Goal: Transaction & Acquisition: Purchase product/service

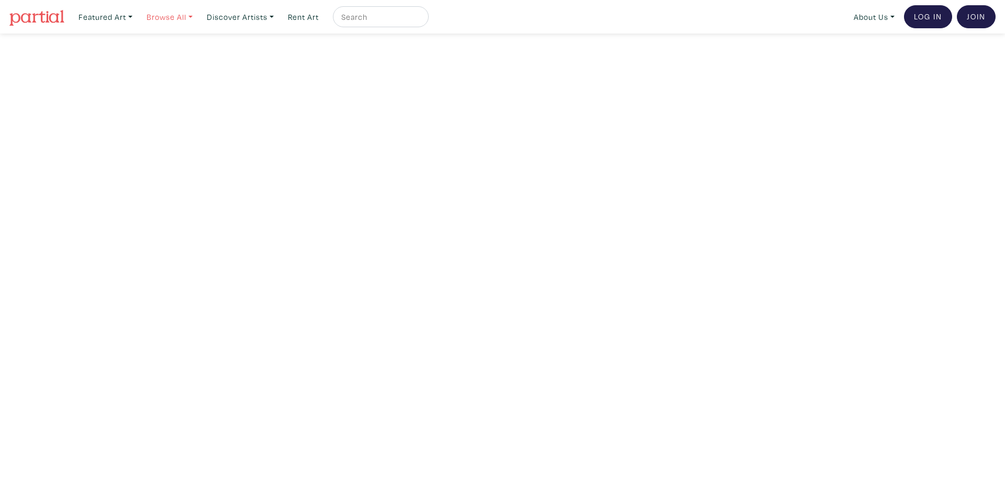
click at [137, 16] on link "Browse All" at bounding box center [105, 16] width 63 height 21
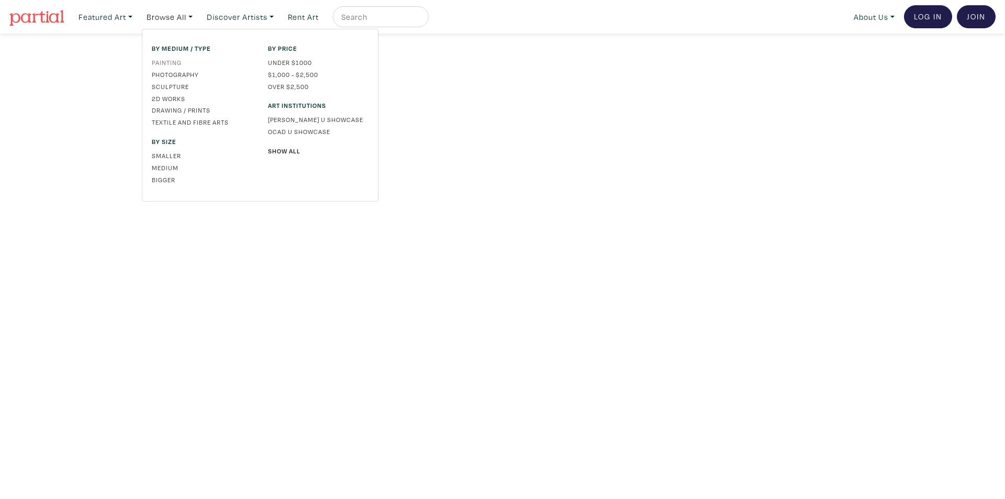
click at [174, 61] on link "Painting" at bounding box center [202, 62] width 100 height 9
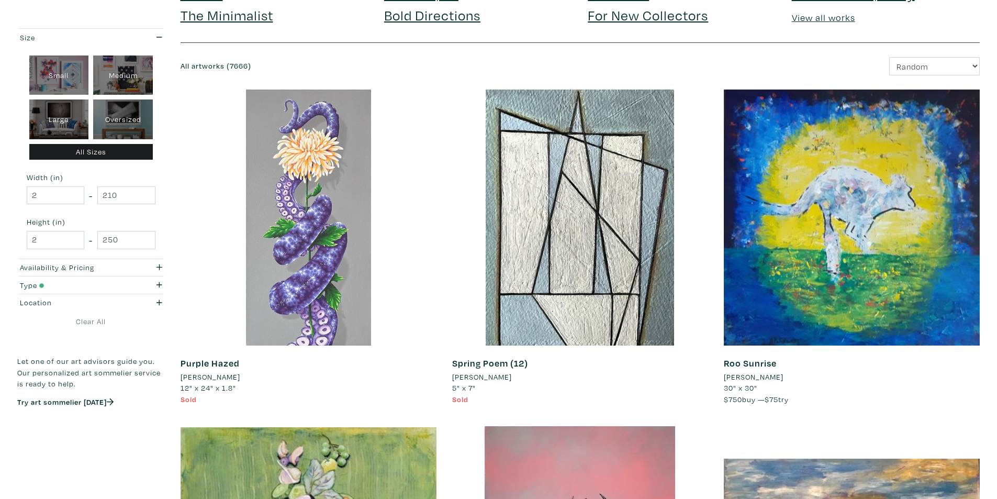
scroll to position [105, 0]
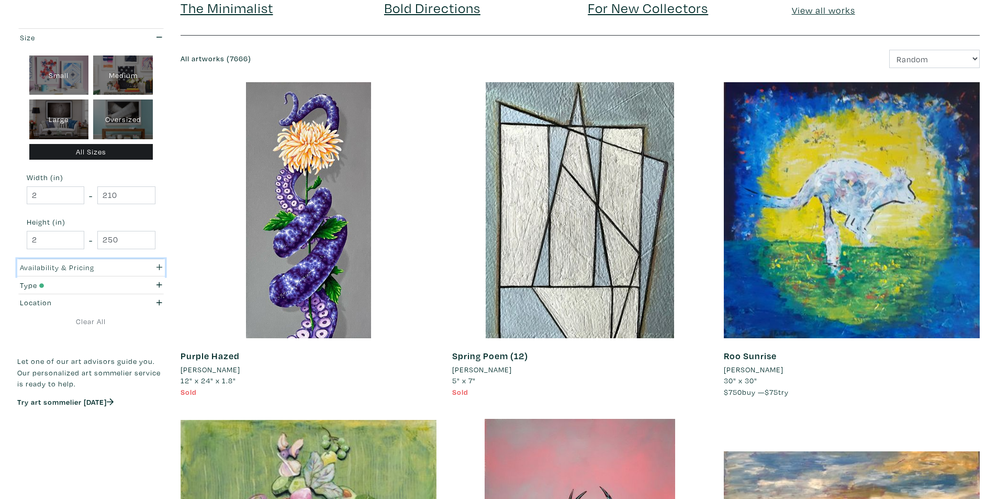
click at [129, 270] on div "Availability & Pricing" at bounding box center [71, 268] width 119 height 12
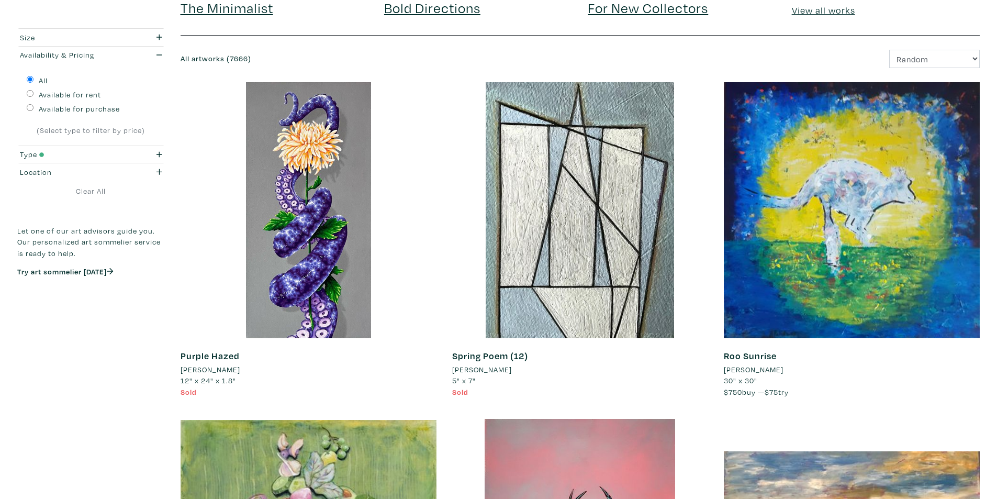
click at [30, 108] on input "Available for purchase" at bounding box center [30, 107] width 7 height 7
radio input "true"
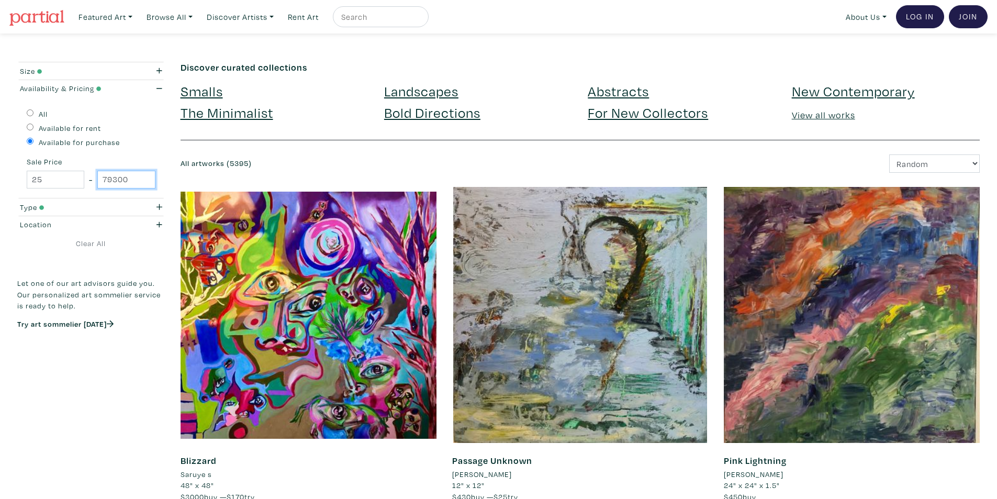
drag, startPoint x: 122, startPoint y: 179, endPoint x: 92, endPoint y: 177, distance: 30.4
click at [92, 177] on div "25 - 79300" at bounding box center [91, 180] width 129 height 18
type input "300"
click at [30, 268] on form "Size Small Medium Large Oversized All Sizes Width (in) 2 - 210 Height (in) 2 - …" at bounding box center [91, 212] width 148 height 300
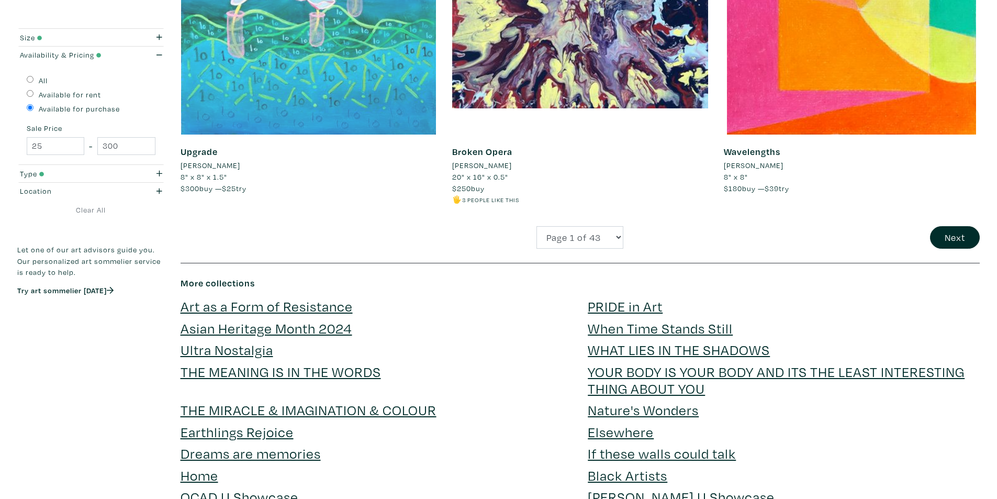
scroll to position [2721, 0]
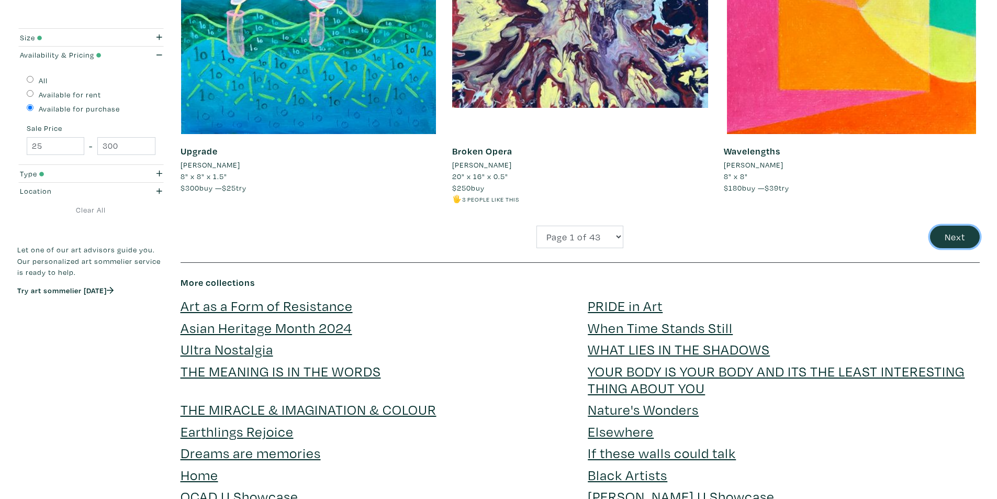
click at [935, 238] on button "Next" at bounding box center [955, 237] width 50 height 22
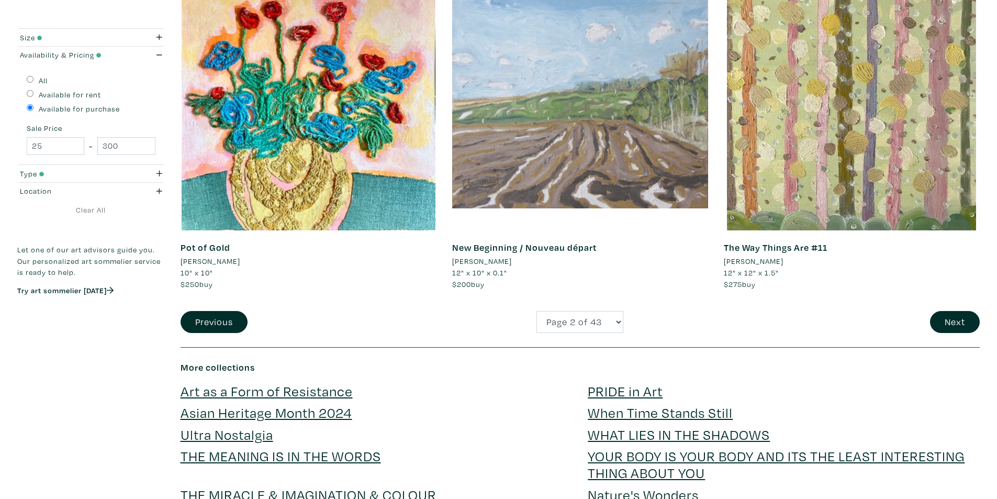
scroll to position [2773, 0]
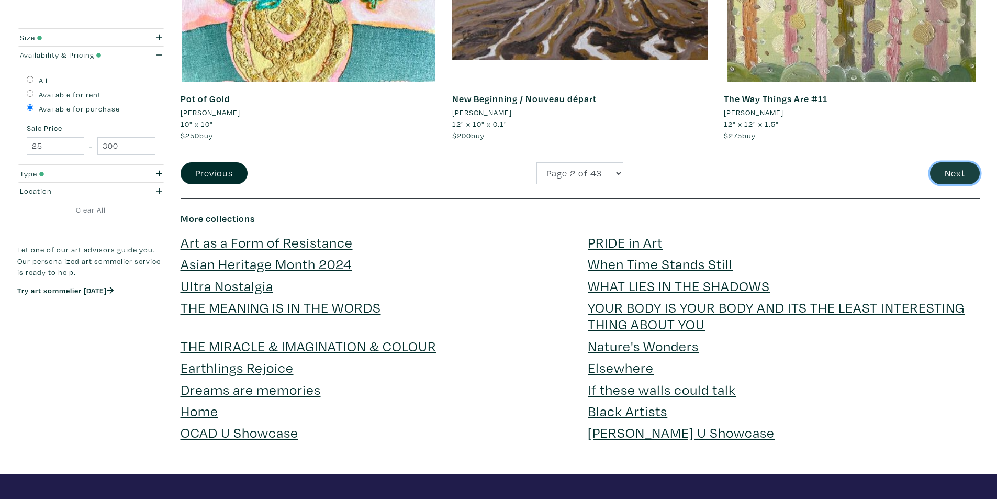
click at [940, 170] on button "Next" at bounding box center [955, 173] width 50 height 22
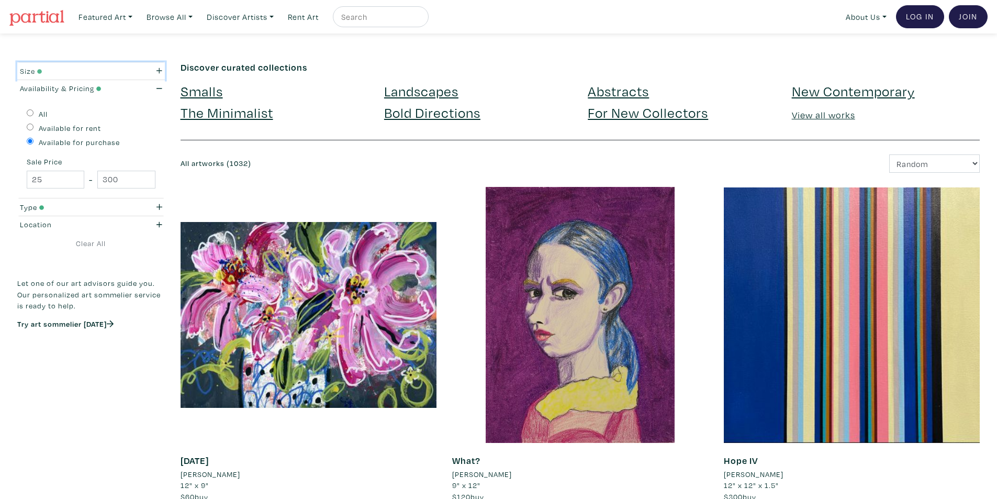
click at [67, 70] on div "Size" at bounding box center [71, 71] width 103 height 12
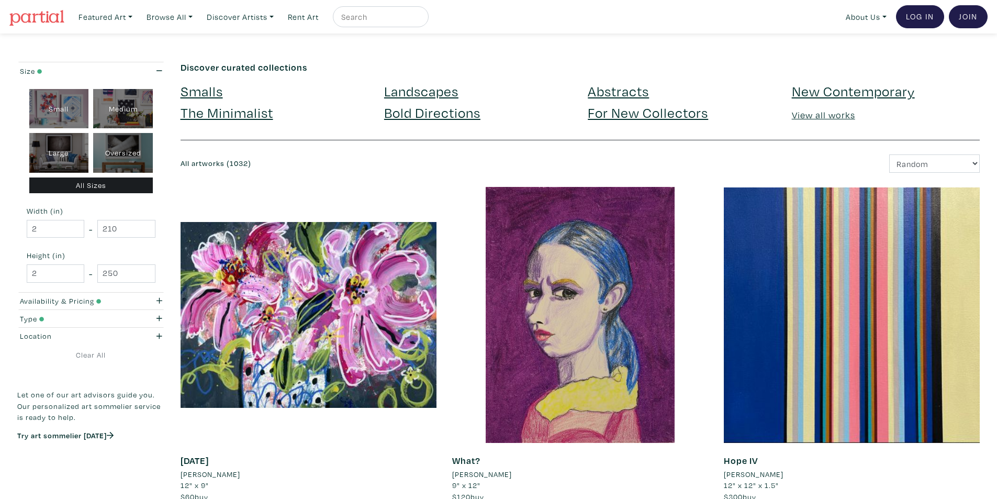
click at [75, 148] on div "Large" at bounding box center [59, 153] width 60 height 40
type input "28"
type input "48"
type input "28"
type input "48"
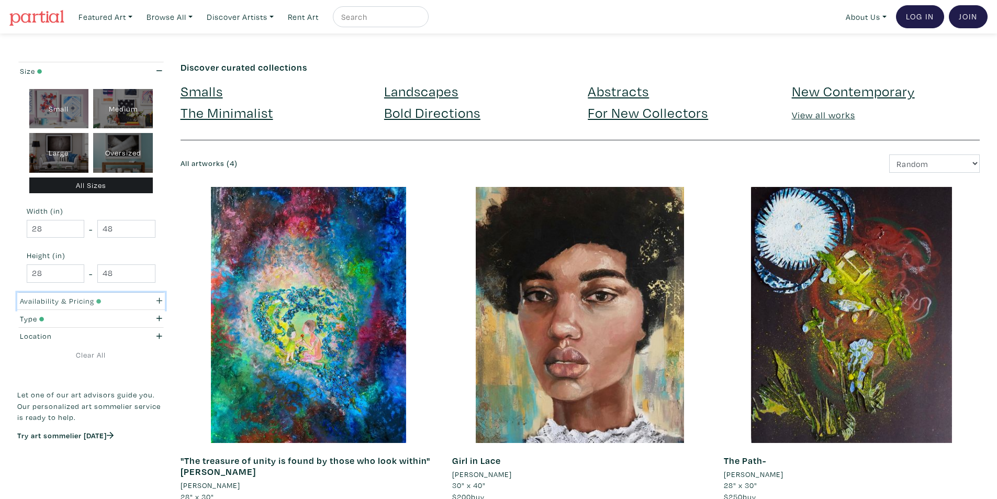
click at [138, 303] on div "button" at bounding box center [150, 301] width 40 height 12
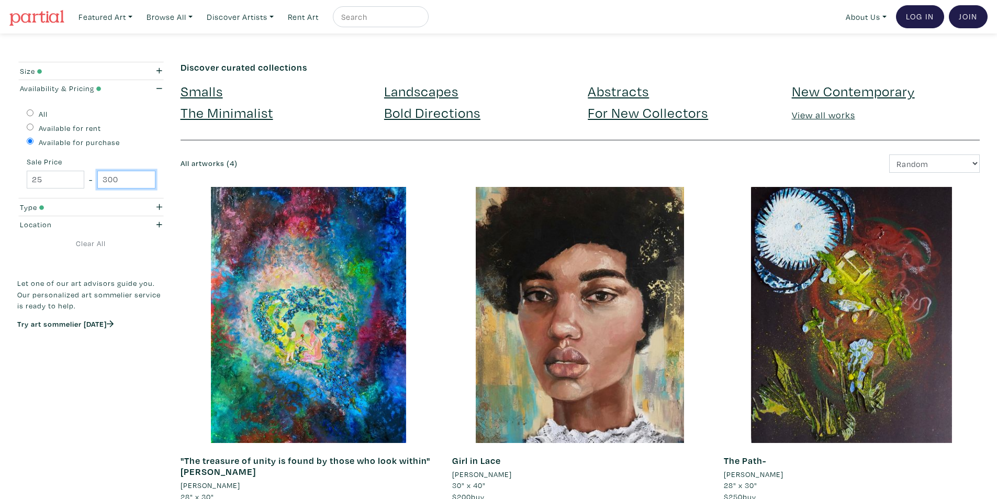
drag, startPoint x: 122, startPoint y: 178, endPoint x: 108, endPoint y: 178, distance: 14.1
click at [108, 178] on input "300" at bounding box center [126, 180] width 58 height 18
type input "3"
type input "400"
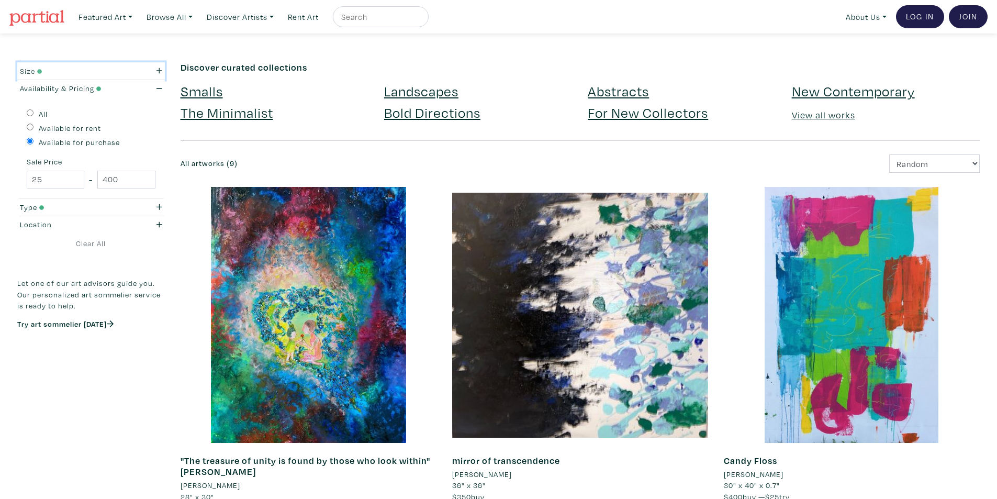
click at [63, 72] on div "Size" at bounding box center [71, 71] width 103 height 12
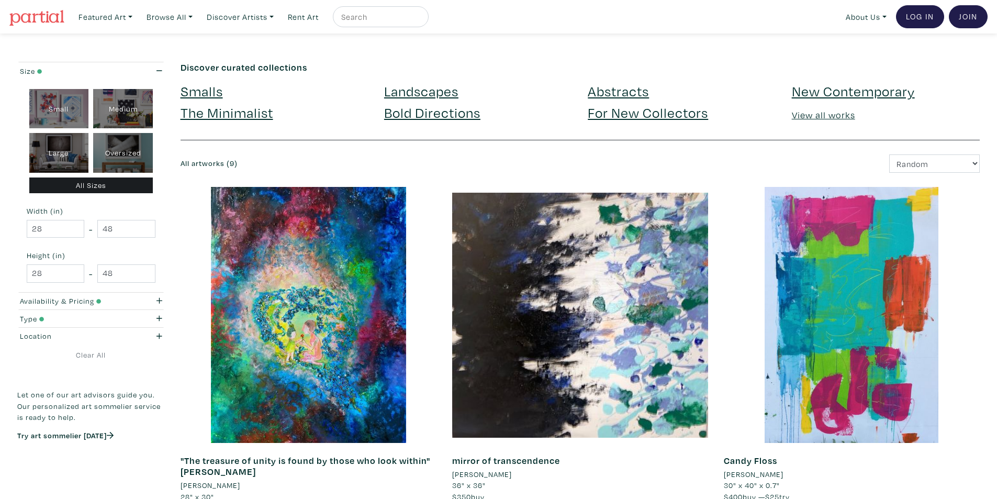
click at [119, 111] on div "Medium" at bounding box center [123, 109] width 60 height 40
type input "16"
type input "28"
type input "16"
type input "28"
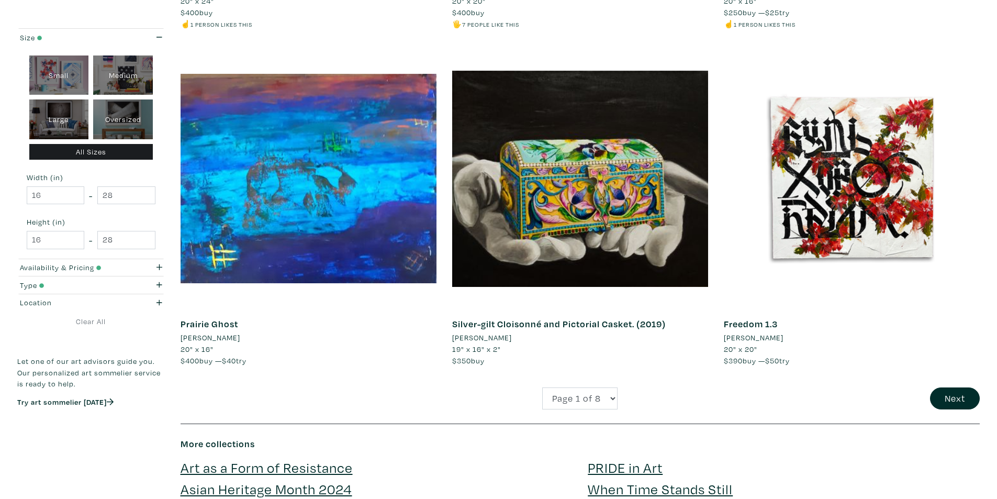
scroll to position [2564, 0]
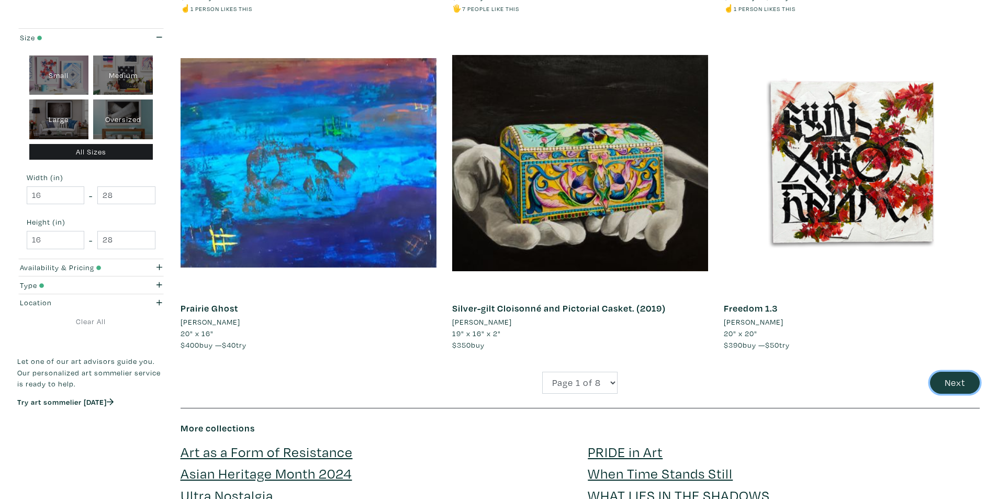
click at [946, 385] on button "Next" at bounding box center [955, 383] width 50 height 22
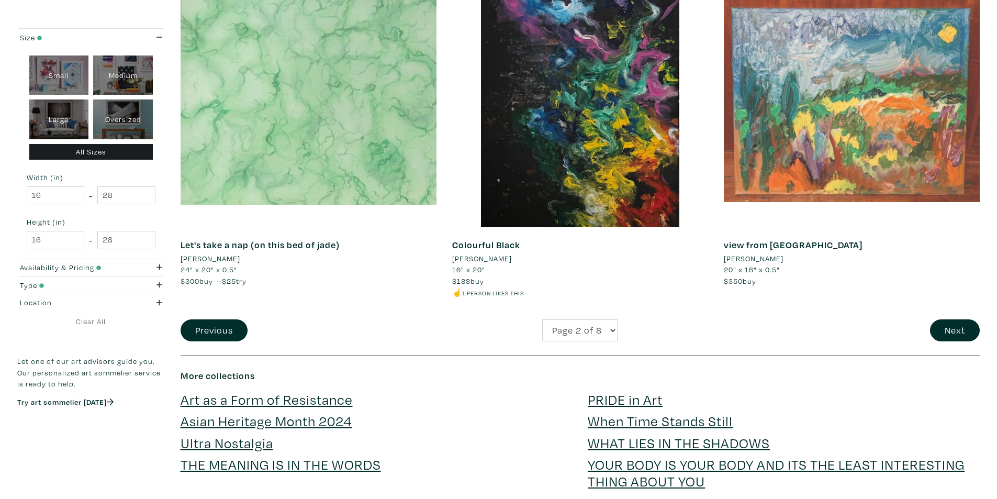
scroll to position [2564, 0]
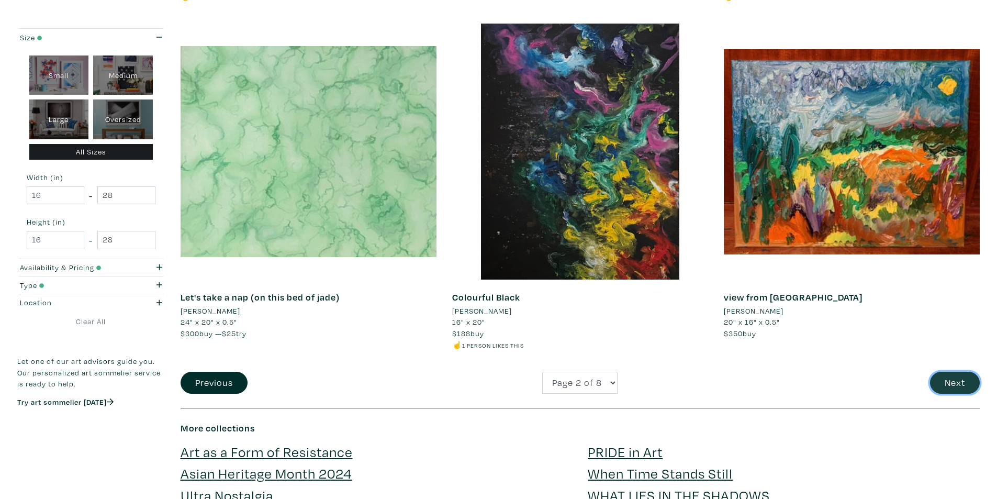
click at [945, 378] on button "Next" at bounding box center [955, 383] width 50 height 22
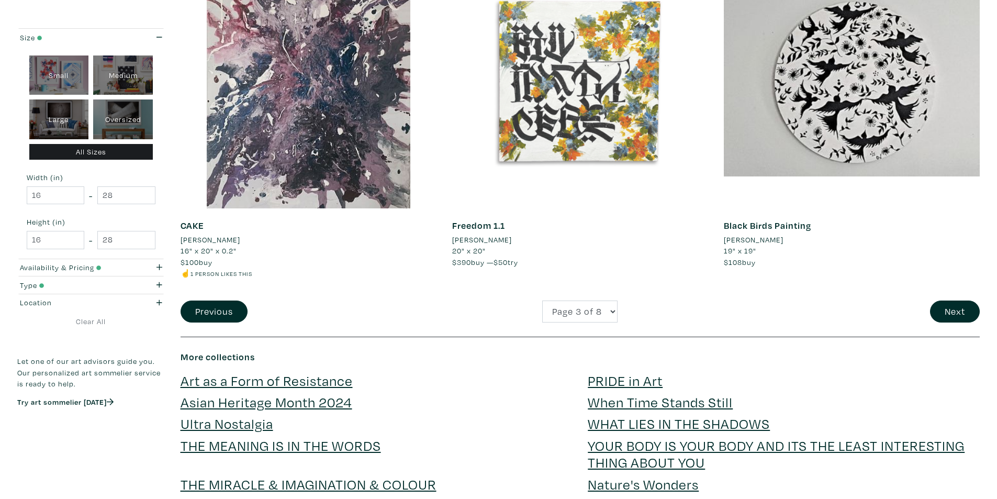
scroll to position [2721, 0]
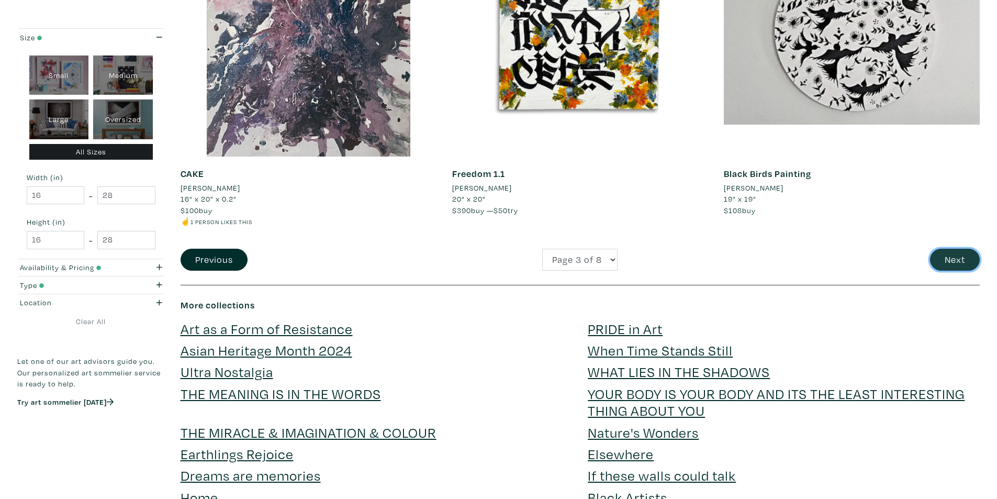
click at [941, 261] on button "Next" at bounding box center [955, 260] width 50 height 22
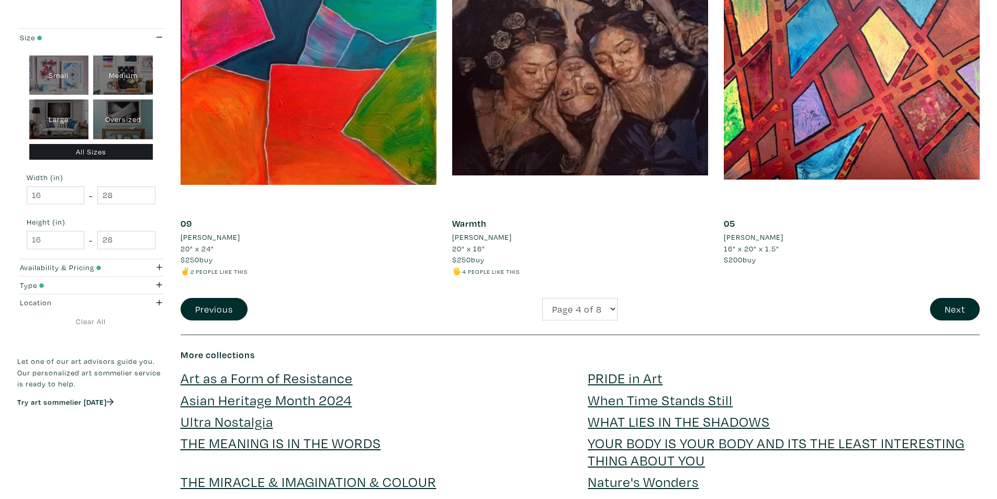
scroll to position [2826, 0]
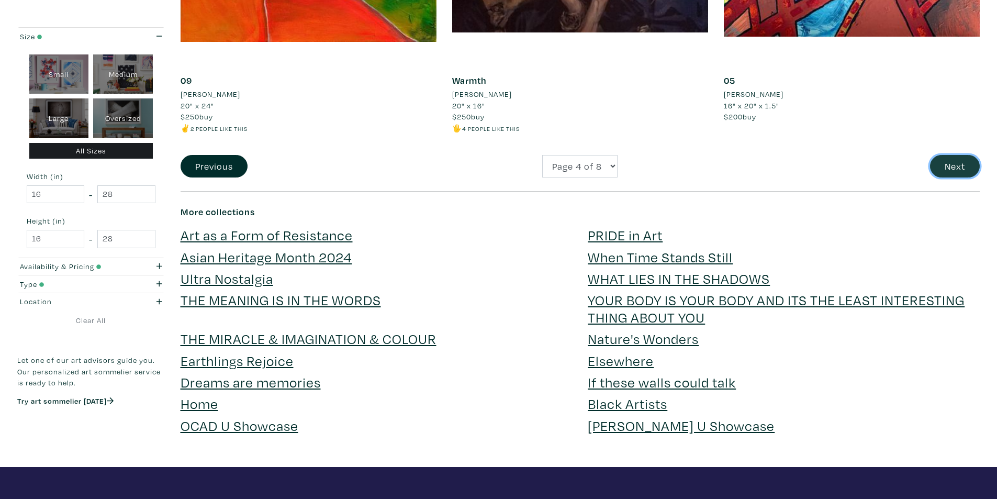
click at [953, 168] on button "Next" at bounding box center [955, 166] width 50 height 22
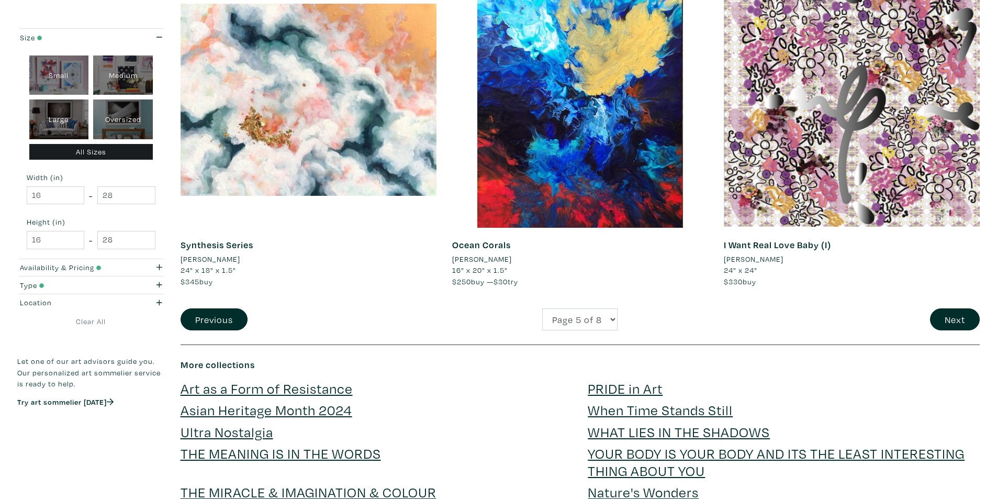
scroll to position [2669, 0]
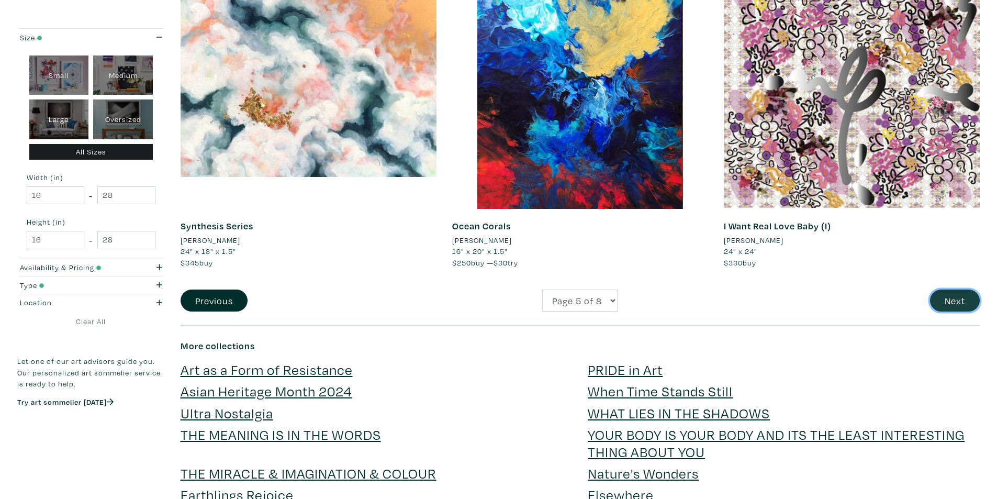
click at [945, 295] on button "Next" at bounding box center [955, 300] width 50 height 22
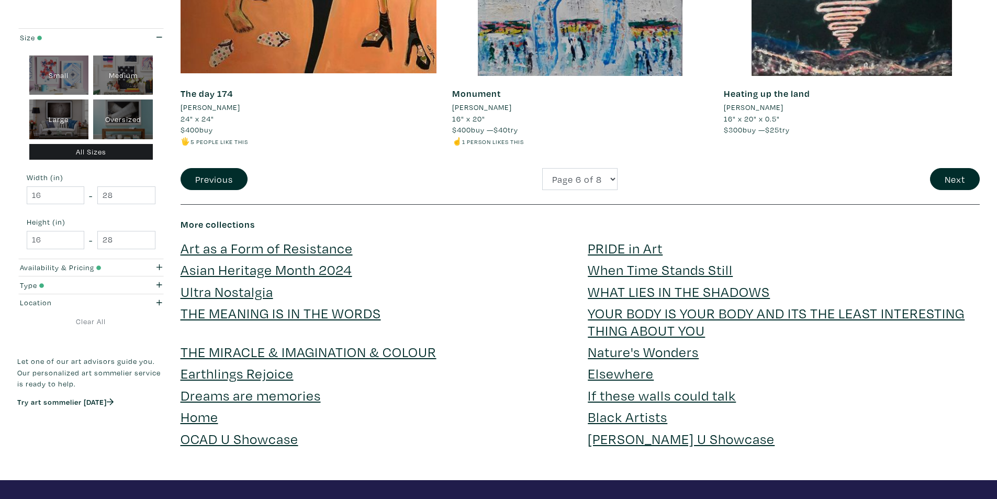
scroll to position [2878, 0]
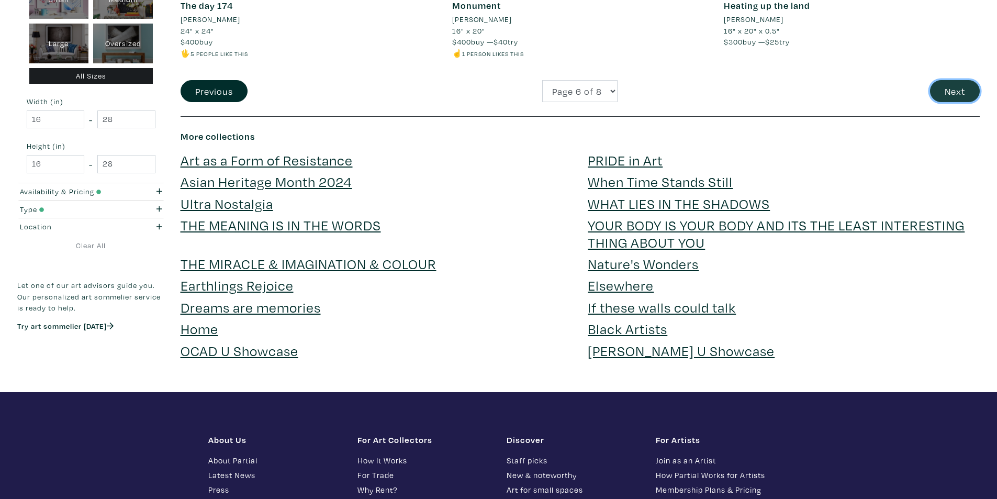
click at [967, 97] on button "Next" at bounding box center [955, 91] width 50 height 22
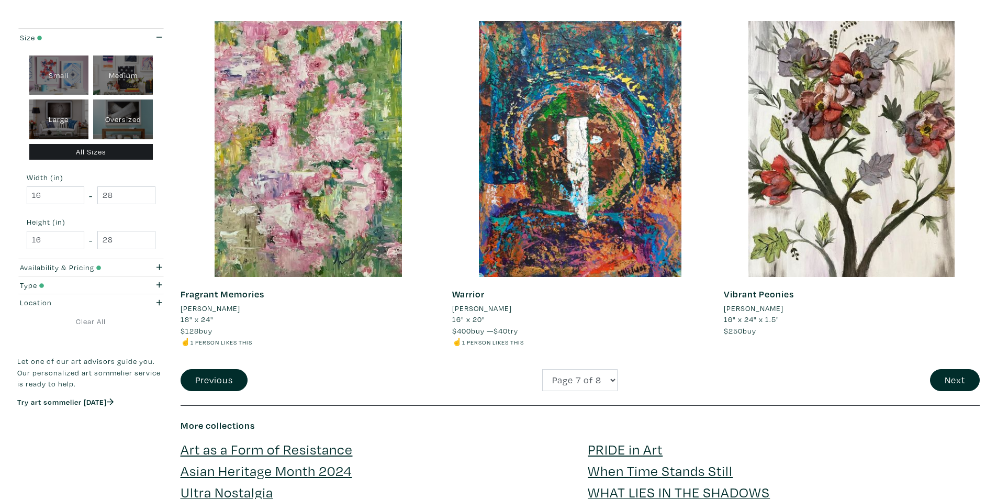
scroll to position [2616, 0]
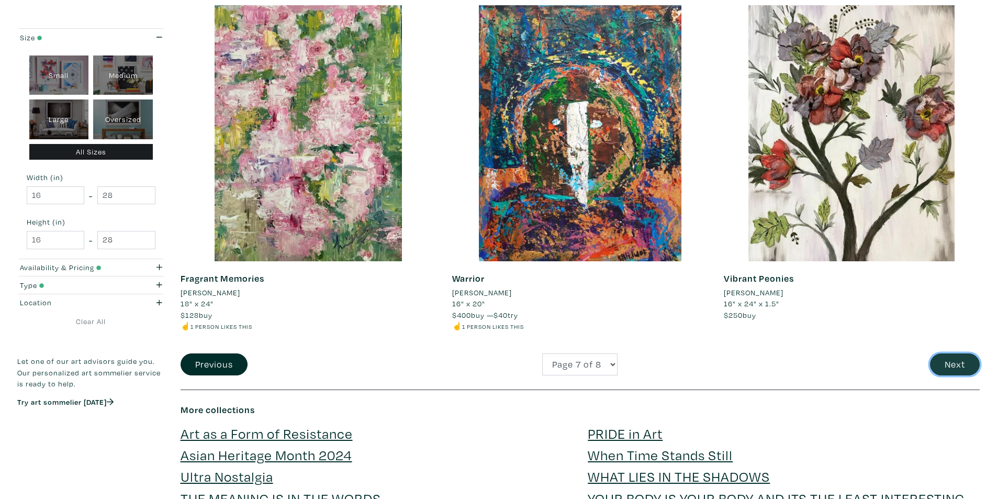
click at [944, 362] on button "Next" at bounding box center [955, 364] width 50 height 22
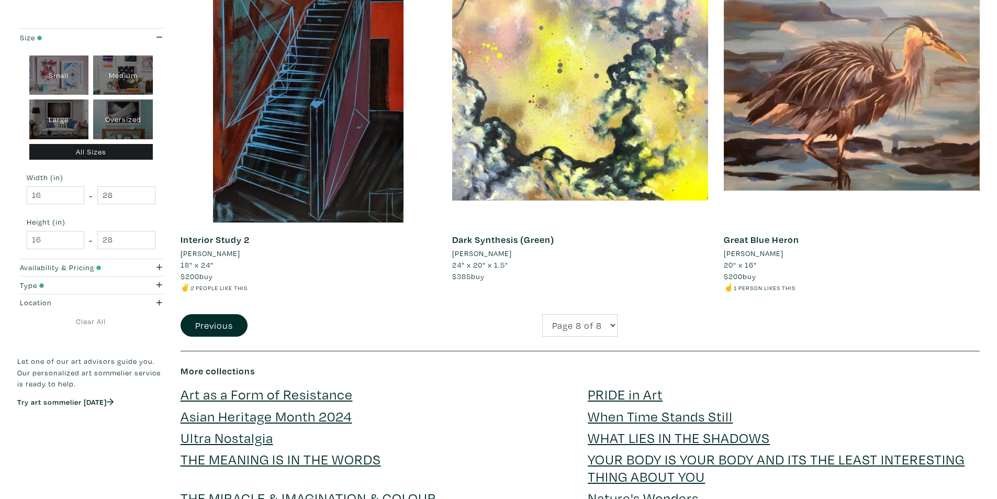
scroll to position [2302, 0]
